Goal: Information Seeking & Learning: Find specific fact

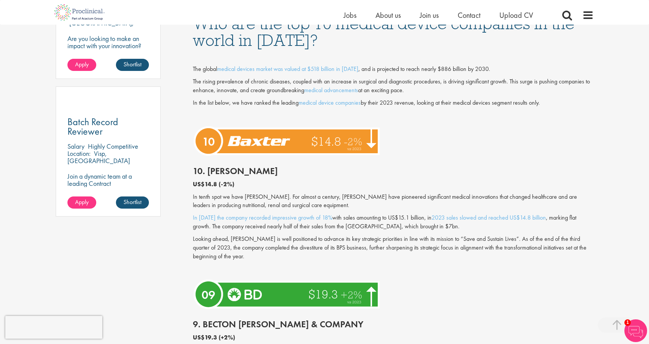
click at [216, 172] on h2 "10. [PERSON_NAME]" at bounding box center [393, 171] width 401 height 10
copy h2 "[PERSON_NAME]"
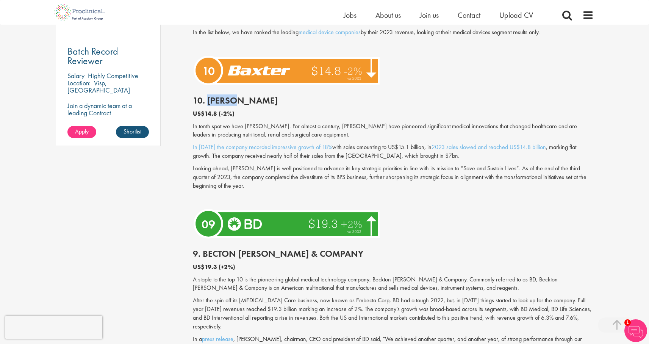
scroll to position [591, 0]
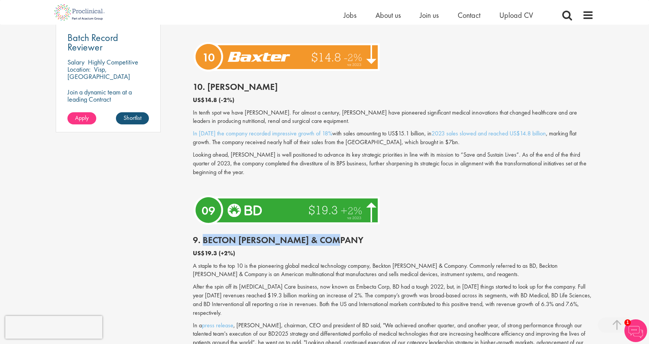
drag, startPoint x: 203, startPoint y: 242, endPoint x: 347, endPoint y: 235, distance: 144.9
click at [348, 235] on h2 "9. Becton [PERSON_NAME] & Company" at bounding box center [393, 240] width 401 height 10
copy h2 "Becton [PERSON_NAME] & Company"
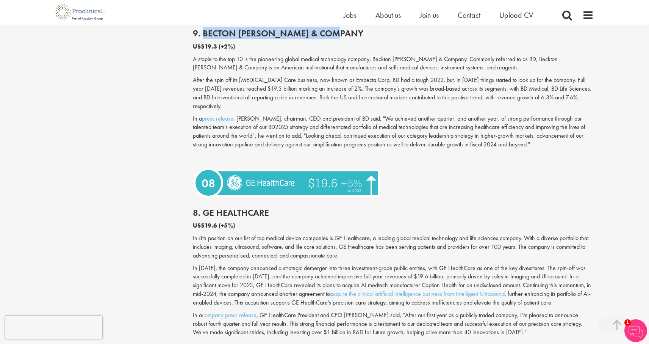
scroll to position [806, 0]
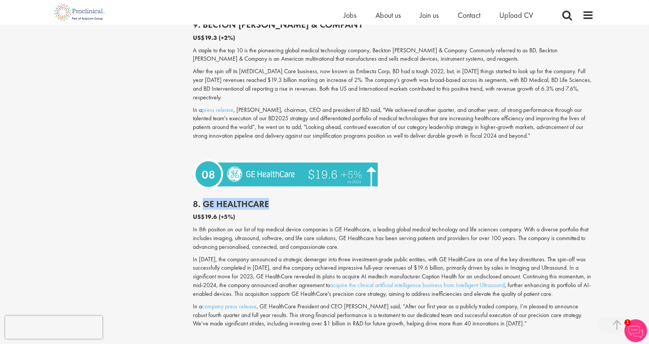
drag, startPoint x: 203, startPoint y: 194, endPoint x: 286, endPoint y: 195, distance: 83.0
click at [286, 199] on h2 "8. GE HealthCare" at bounding box center [393, 204] width 401 height 10
copy h2 "GE HealthCare"
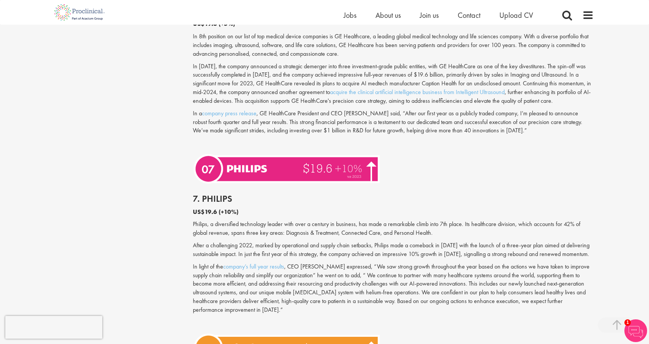
scroll to position [1017, 0]
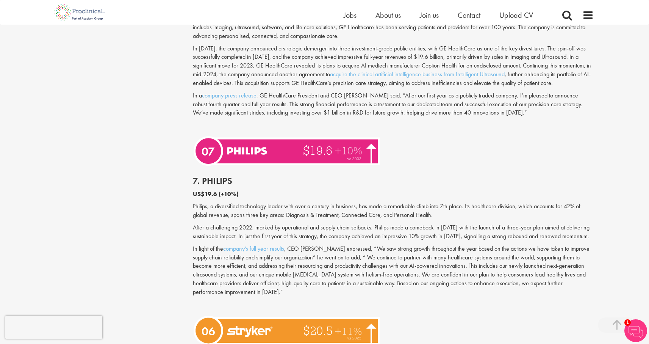
click at [217, 183] on h2 "7. Philips" at bounding box center [393, 181] width 401 height 10
copy h2 "Philips"
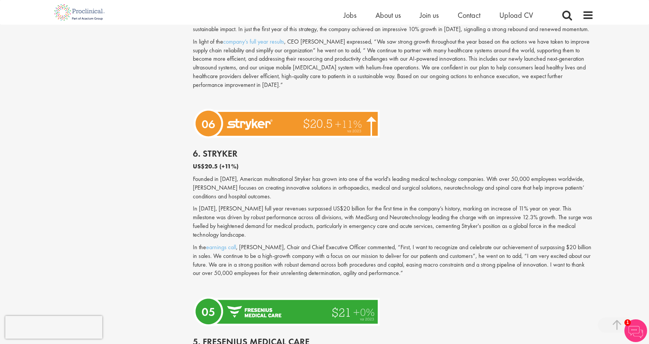
scroll to position [1239, 0]
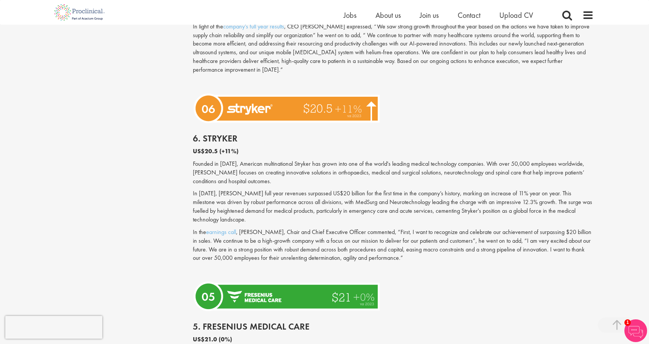
click at [220, 133] on h2 "6. Stryker" at bounding box center [393, 138] width 401 height 10
copy h2 "Stryker"
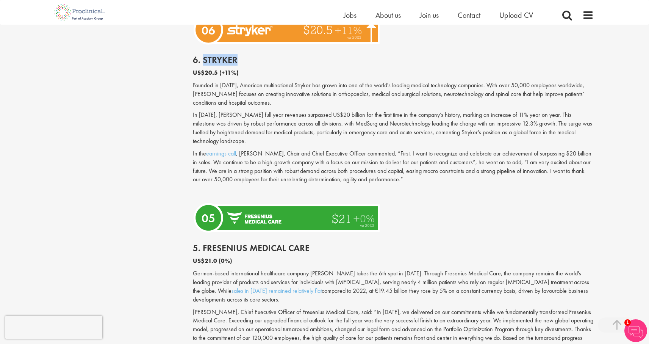
scroll to position [1336, 0]
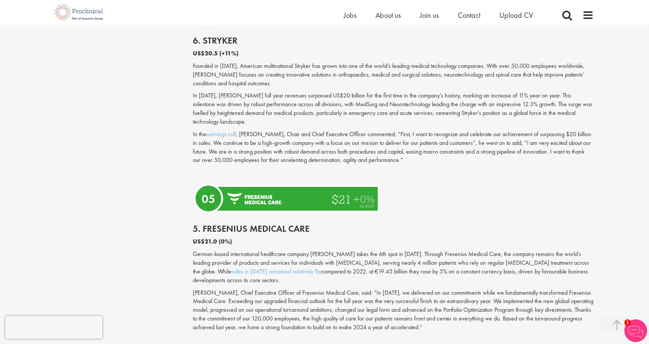
click at [209, 224] on h2 "5. Fresenius Medical Care" at bounding box center [393, 229] width 401 height 10
click at [307, 224] on h2 "5. Fresenius Medical Care" at bounding box center [393, 229] width 401 height 10
copy div "Fresenius Medical Care"
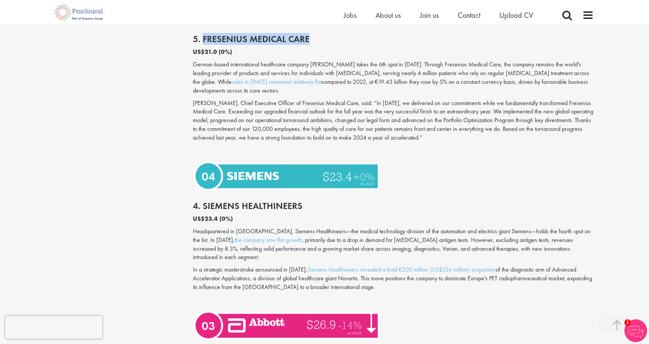
scroll to position [1529, 0]
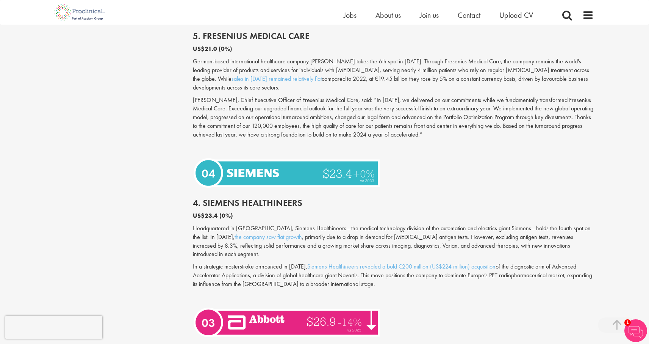
click at [217, 198] on h2 "4. Siemens Healthineers" at bounding box center [393, 203] width 401 height 10
click at [302, 198] on h2 "4. Siemens Healthineers" at bounding box center [393, 203] width 401 height 10
copy div "Siemens Healthineers"
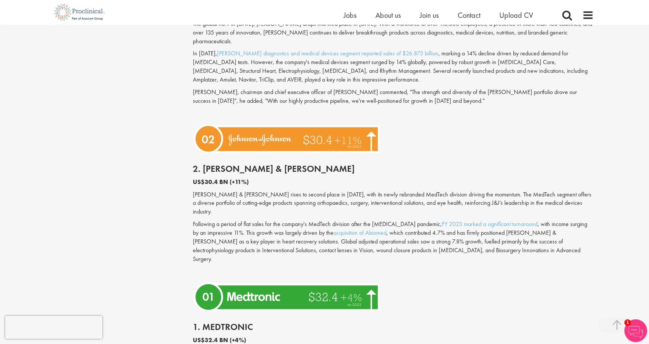
scroll to position [1887, 0]
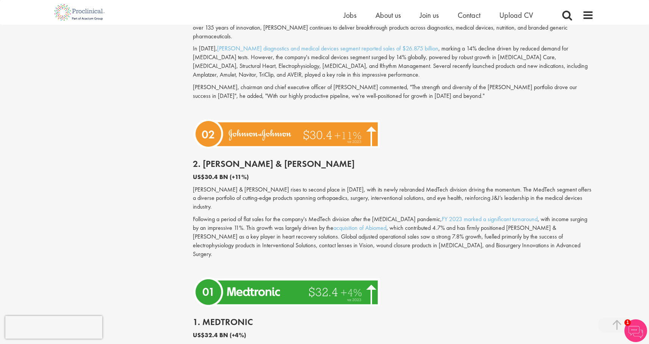
click at [217, 317] on h2 "1. Medtronic" at bounding box center [393, 322] width 401 height 10
copy h2 "Medtronic"
